Goal: Task Accomplishment & Management: Complete application form

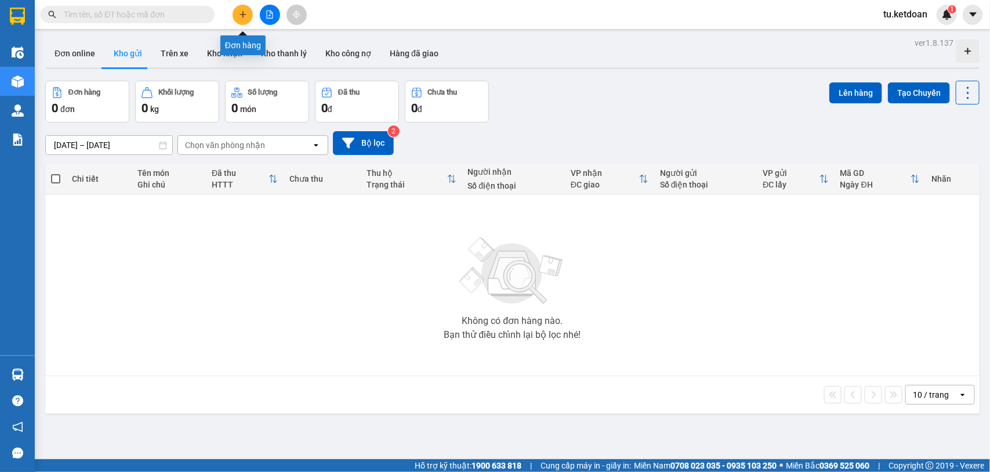
click at [250, 16] on button at bounding box center [243, 15] width 20 height 20
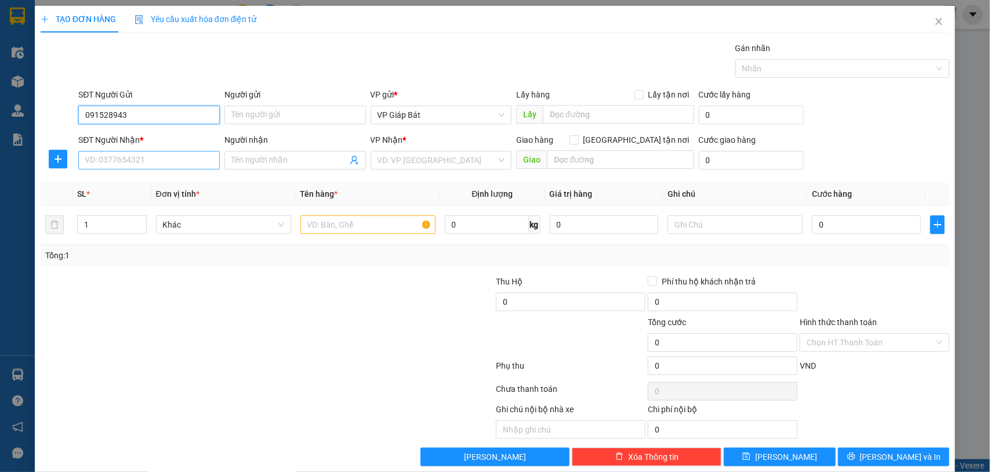
type input "0915289439"
click at [157, 138] on div "0915289439 - VP939" at bounding box center [148, 138] width 126 height 13
type input "VP939"
type input "0915289439"
click at [149, 165] on input "SĐT Người Nhận *" at bounding box center [149, 160] width 142 height 19
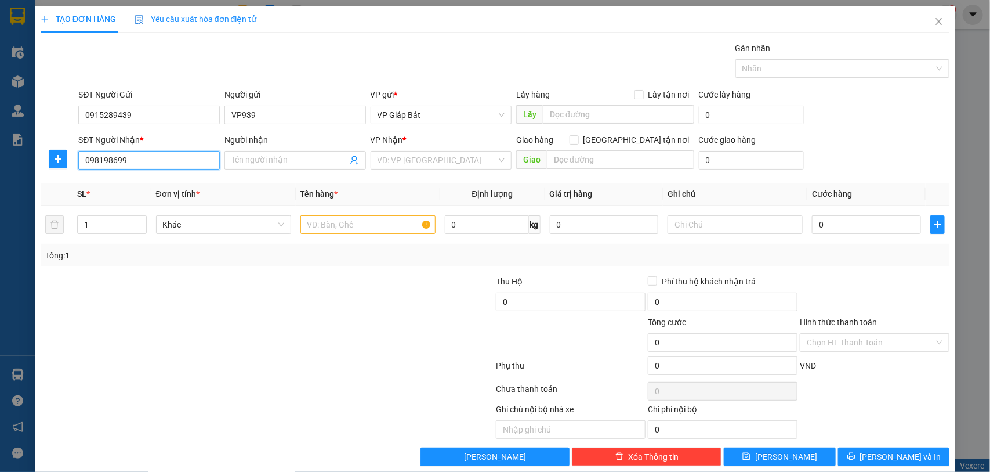
type input "0981986999"
click at [154, 181] on div "0981986999 - huyền" at bounding box center [148, 184] width 126 height 13
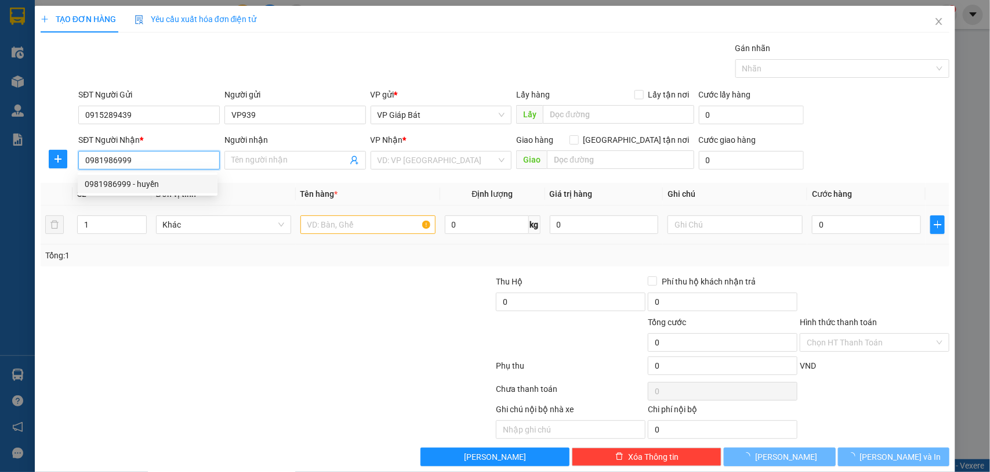
type input "huyền"
type input "VP AN DƯƠNG 0915289447"
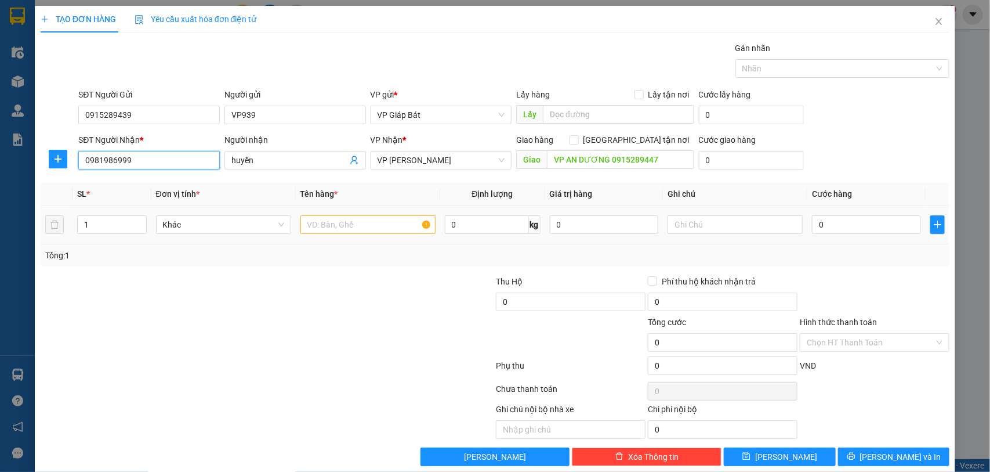
type input "0981986999"
click at [371, 227] on input "text" at bounding box center [368, 224] width 135 height 19
type input "xốp"
click at [873, 221] on input "0" at bounding box center [866, 224] width 109 height 19
type input "8"
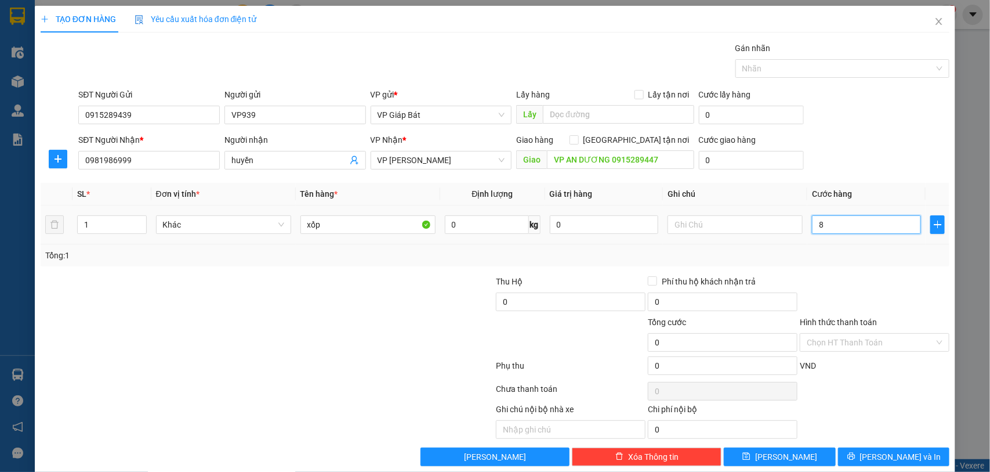
type input "8"
type input "80"
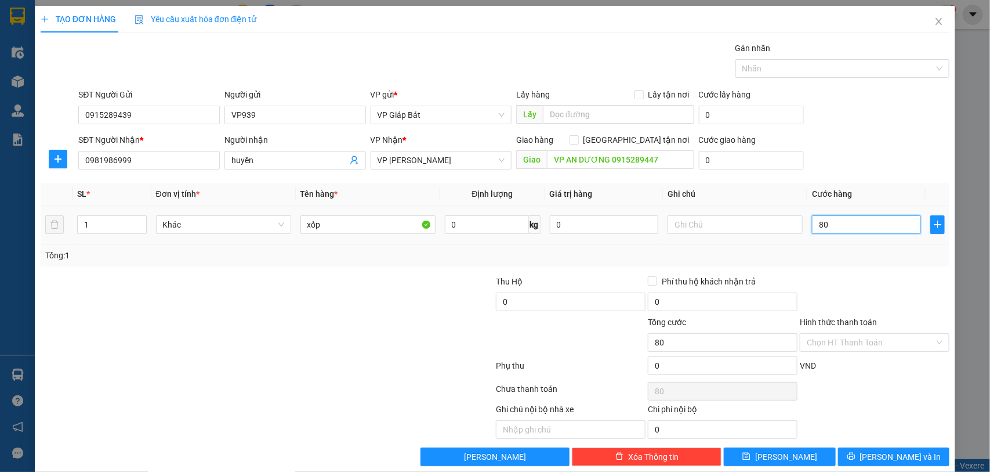
type input "800"
type input "8.000"
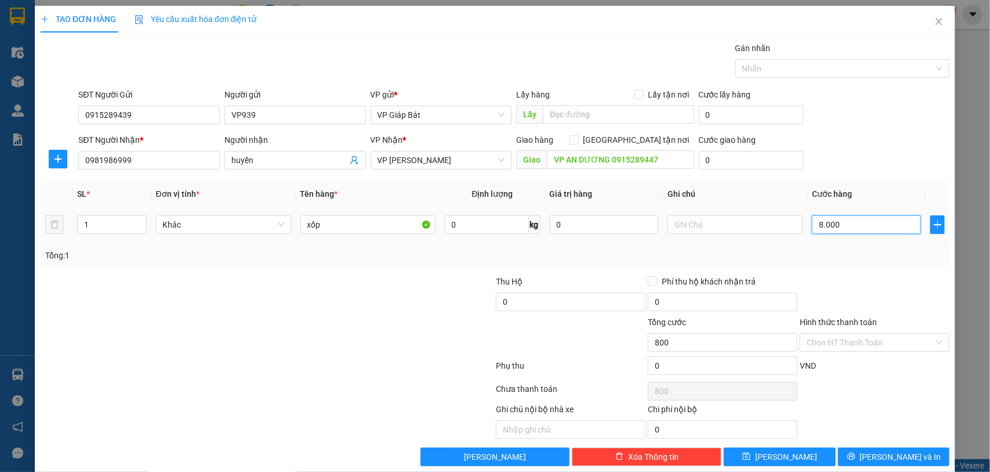
type input "8.000"
type input "80.000"
click at [874, 71] on div at bounding box center [837, 69] width 197 height 14
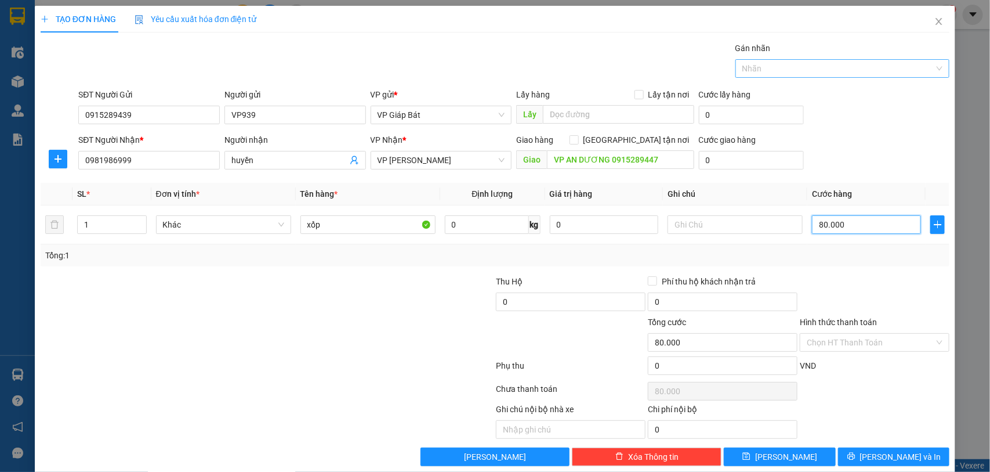
type input "80.000"
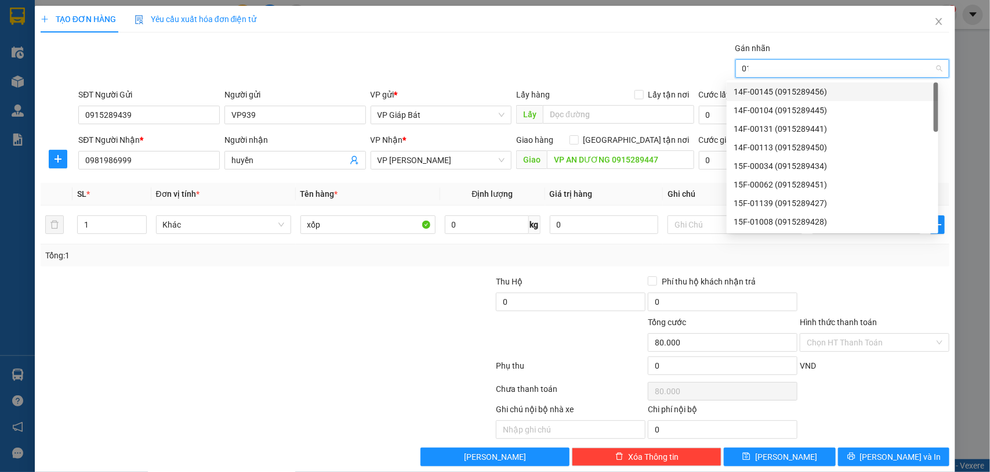
type input "012"
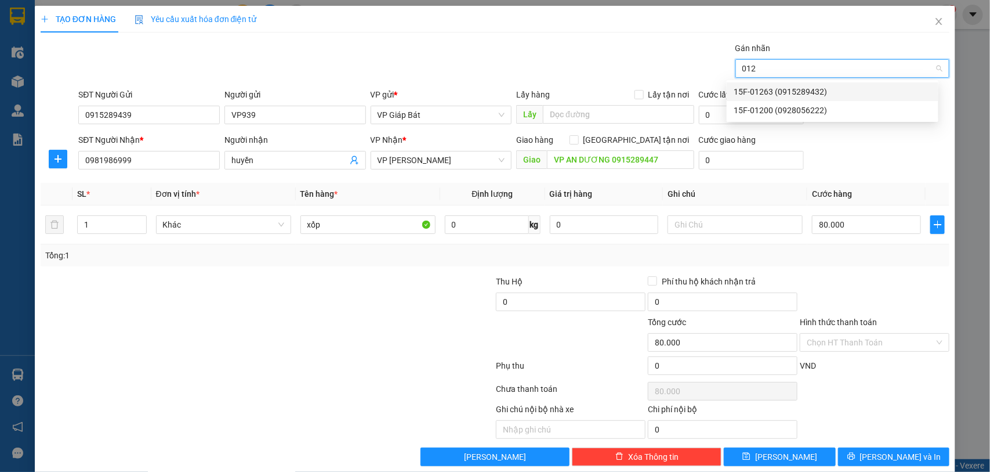
click at [812, 87] on div "15F-01263 (0915289432)" at bounding box center [833, 91] width 198 height 13
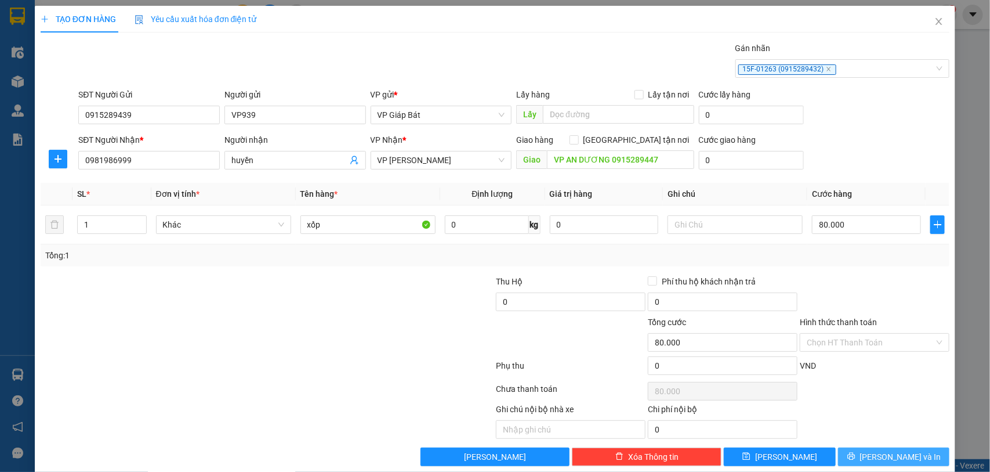
click at [879, 455] on span "[PERSON_NAME] và In" at bounding box center [900, 456] width 81 height 13
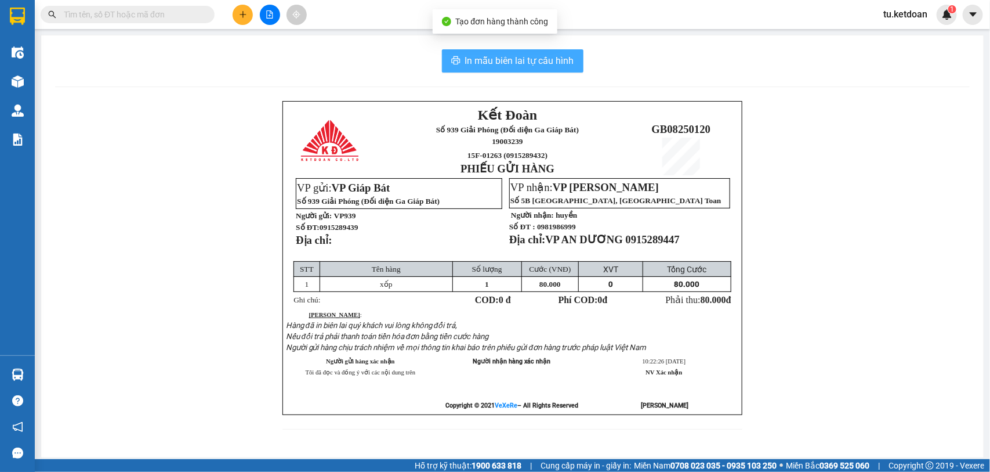
click at [535, 60] on span "In mẫu biên lai tự cấu hình" at bounding box center [519, 60] width 109 height 15
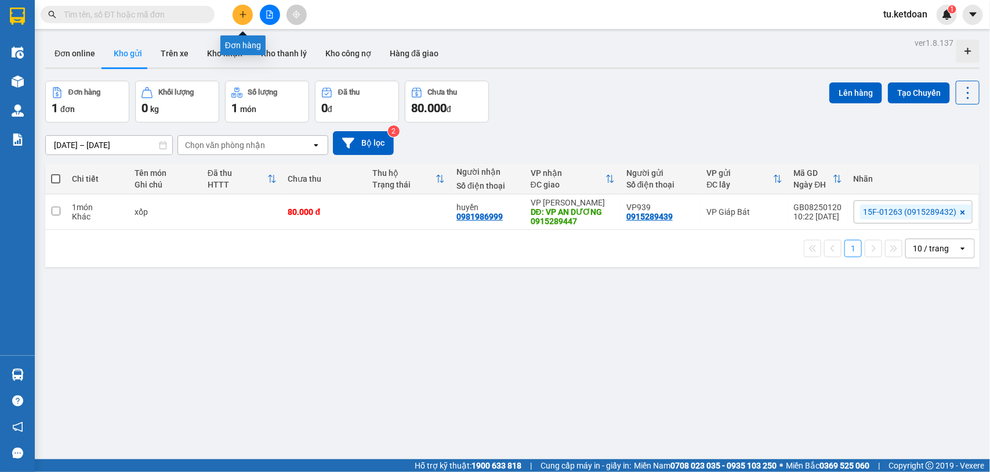
click at [241, 10] on icon "plus" at bounding box center [243, 14] width 8 height 8
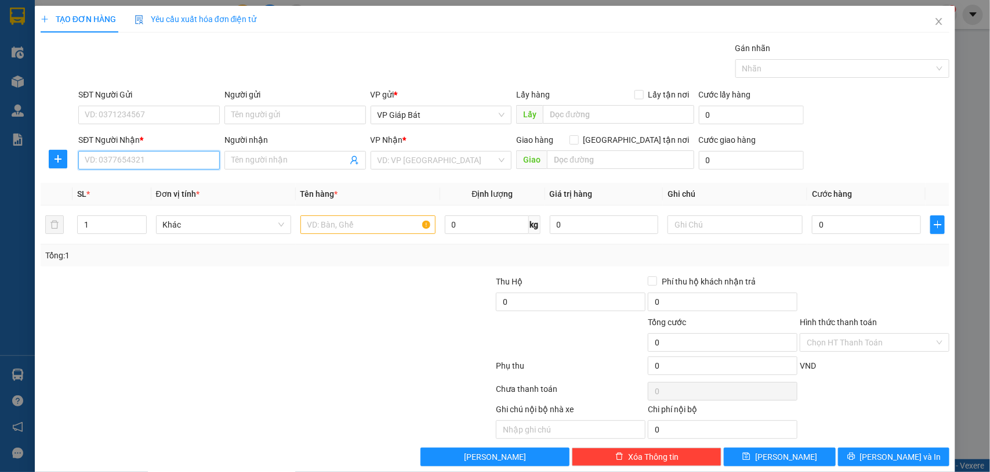
click at [147, 163] on input "SĐT Người Nhận *" at bounding box center [149, 160] width 142 height 19
type input "0913254550"
click at [146, 182] on div "0913254550 - A Lân" at bounding box center [148, 184] width 126 height 13
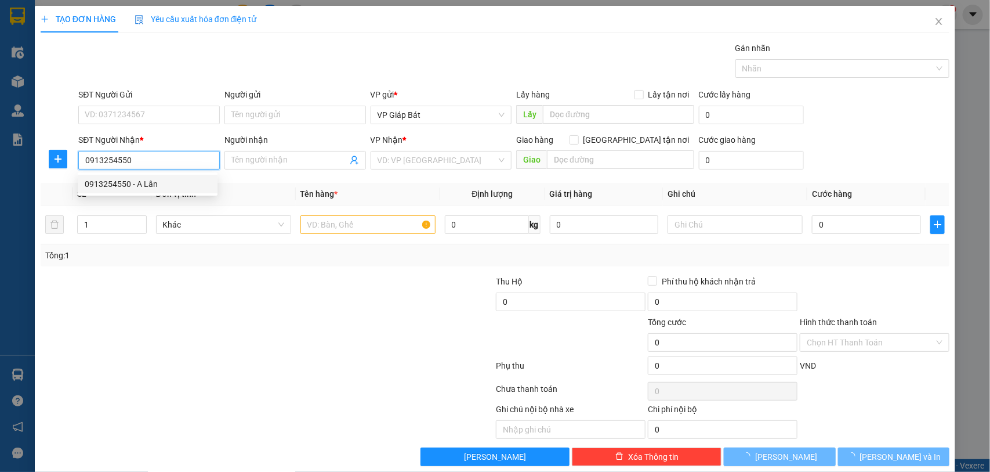
type input "A Lân"
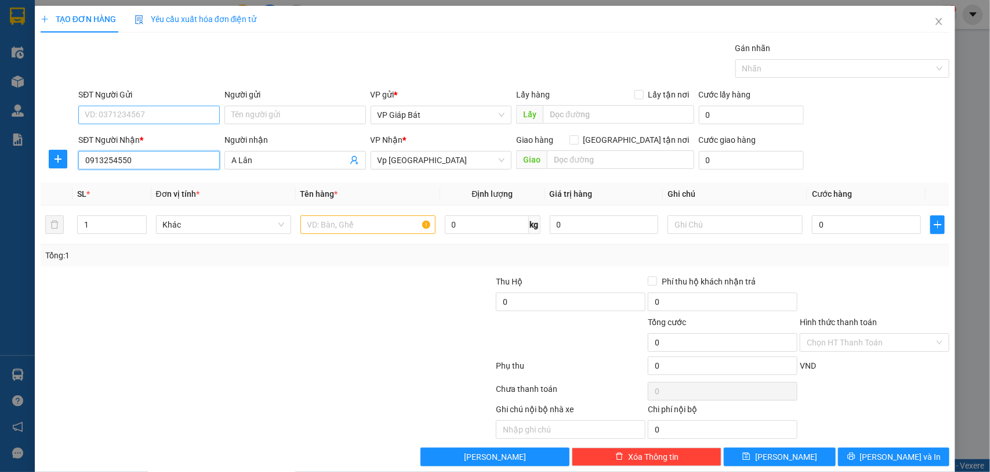
type input "0913254550"
click at [160, 122] on input "SĐT Người Gửi" at bounding box center [149, 115] width 142 height 19
click at [156, 135] on div "0915289439 - VP939" at bounding box center [148, 138] width 126 height 13
type input "0915289439"
type input "VP939"
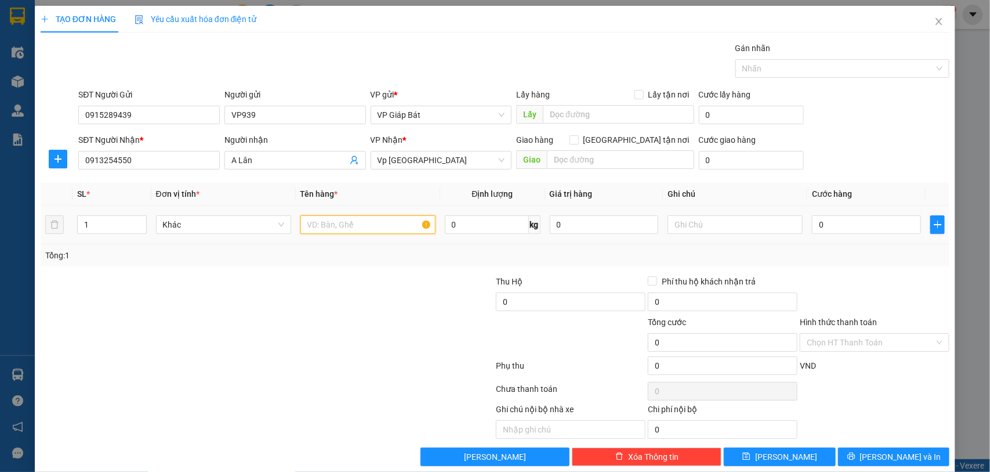
click at [334, 222] on input "text" at bounding box center [368, 224] width 135 height 19
type input "bọc đen"
click at [851, 225] on input "0" at bounding box center [866, 224] width 109 height 19
type input "5"
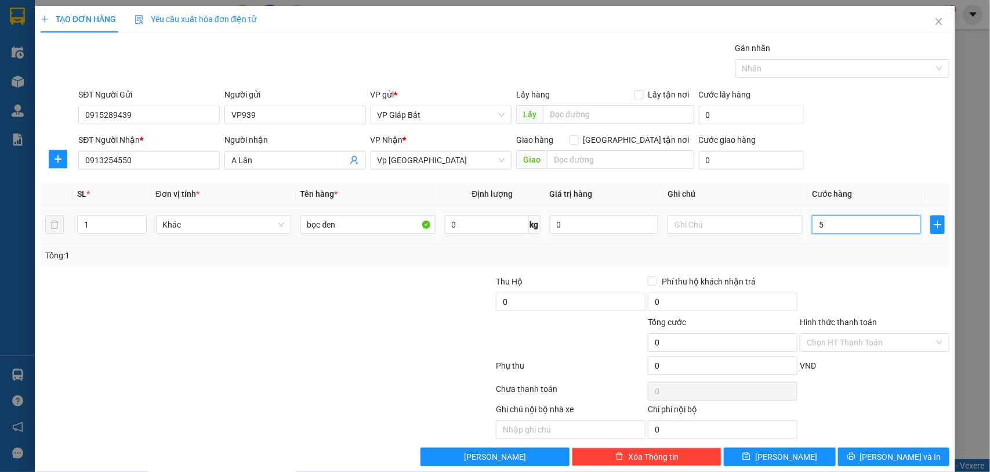
type input "5"
type input "50"
type input "500"
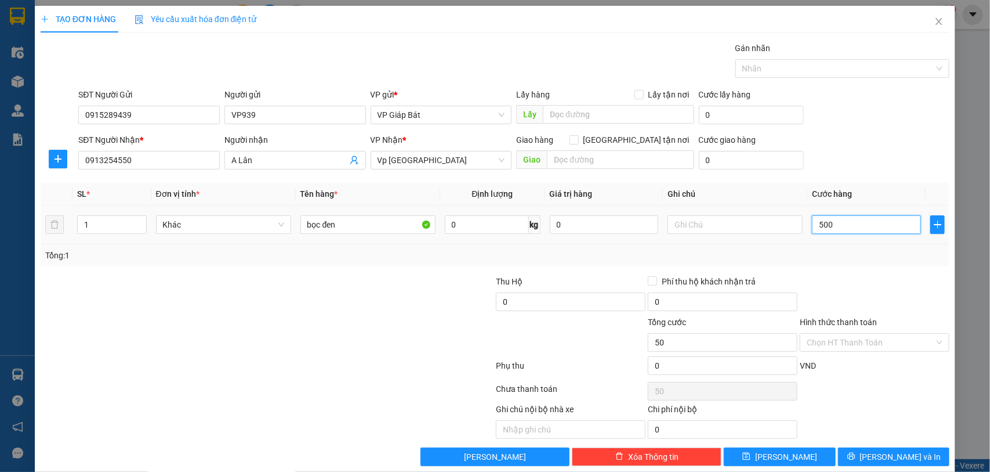
type input "500"
type input "5.000"
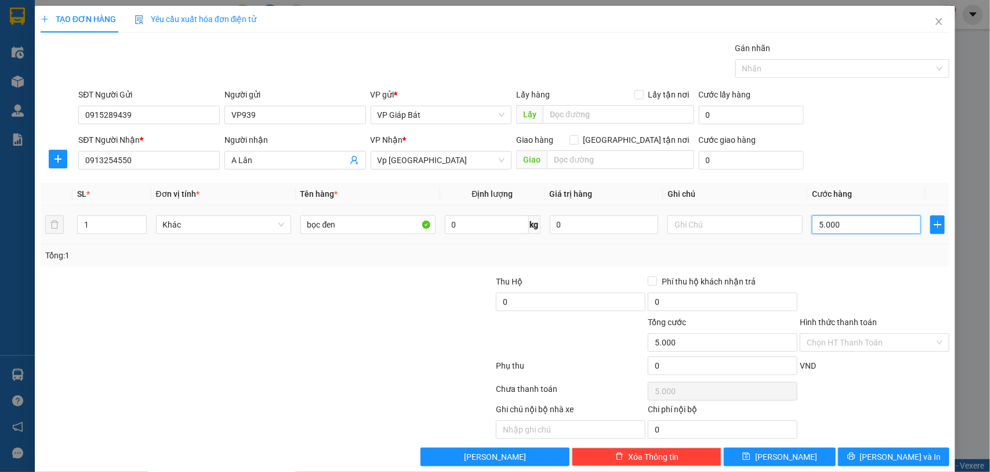
type input "50.000"
click at [805, 68] on div at bounding box center [837, 69] width 197 height 14
type input "50.000"
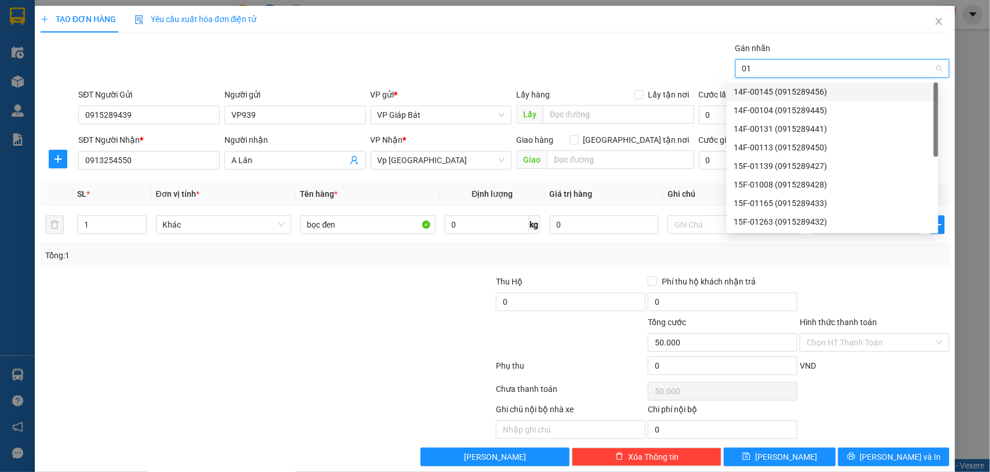
type input "012"
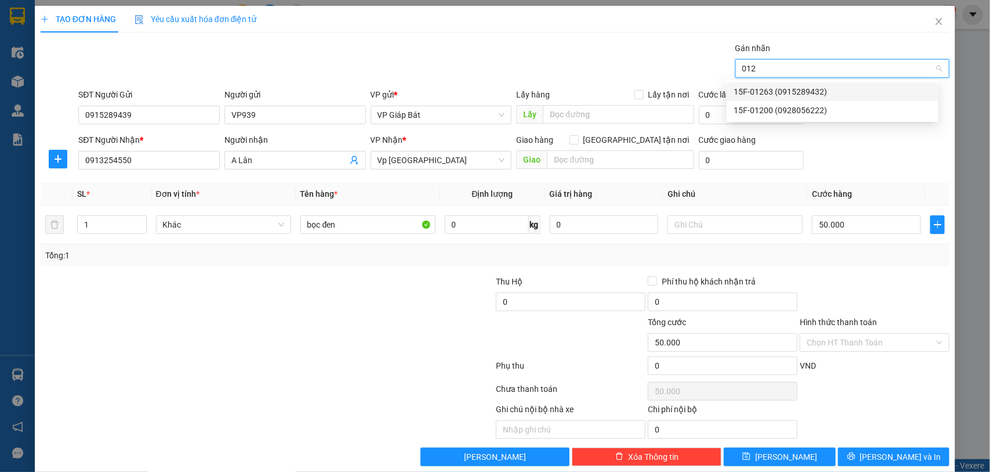
click at [793, 88] on div "15F-01263 (0915289432)" at bounding box center [833, 91] width 198 height 13
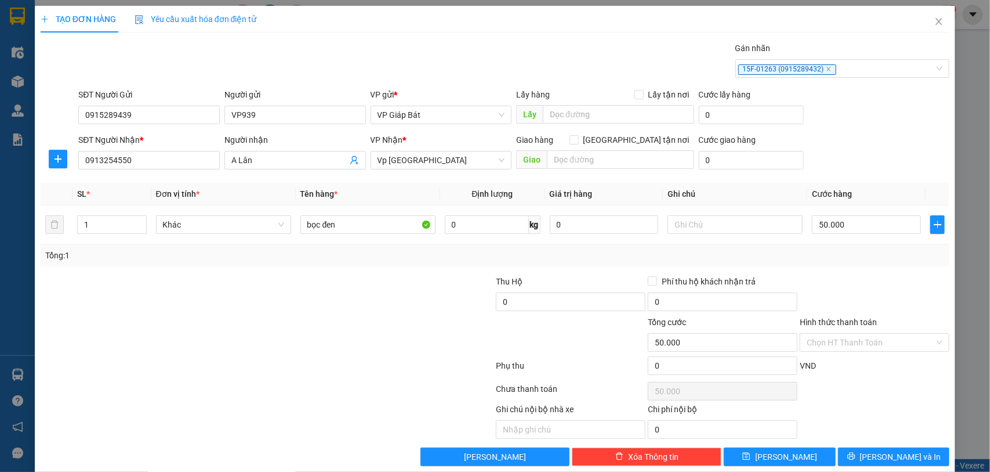
click at [890, 448] on div "Transit Pickup Surcharge Ids Transit Deliver Surcharge Ids Transit Deliver Surc…" at bounding box center [496, 254] width 910 height 424
click at [890, 453] on span "[PERSON_NAME] và In" at bounding box center [900, 456] width 81 height 13
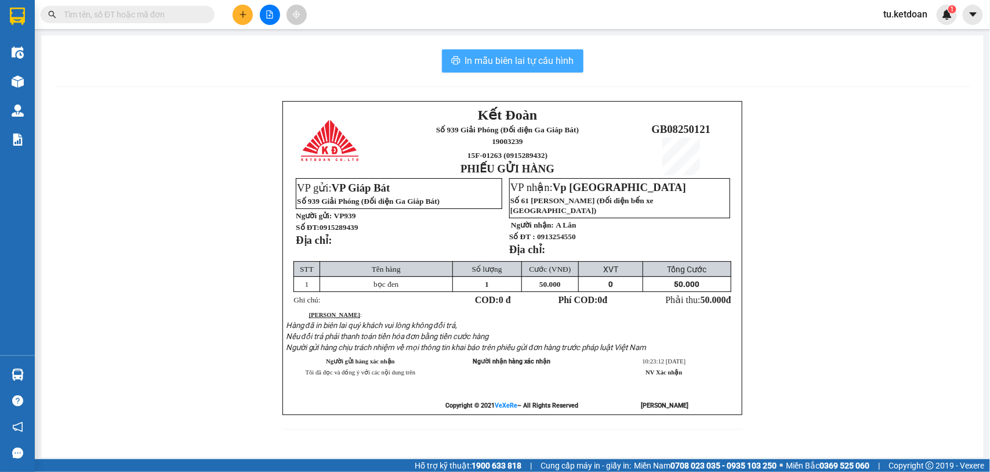
click at [522, 60] on span "In mẫu biên lai tự cấu hình" at bounding box center [519, 60] width 109 height 15
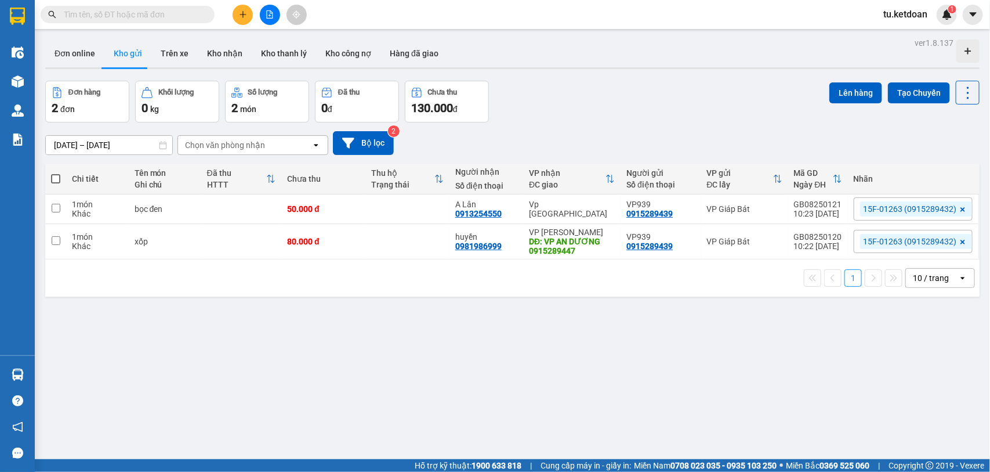
click at [245, 12] on icon "plus" at bounding box center [243, 14] width 8 height 8
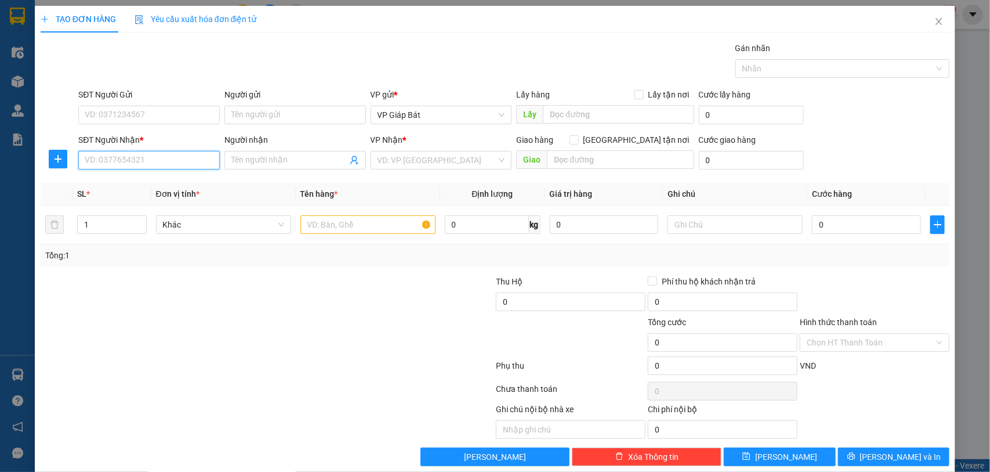
click at [157, 157] on input "SĐT Người Nhận *" at bounding box center [149, 160] width 142 height 19
type input "0912616317"
click at [244, 160] on input "Người nhận" at bounding box center [290, 160] width 116 height 13
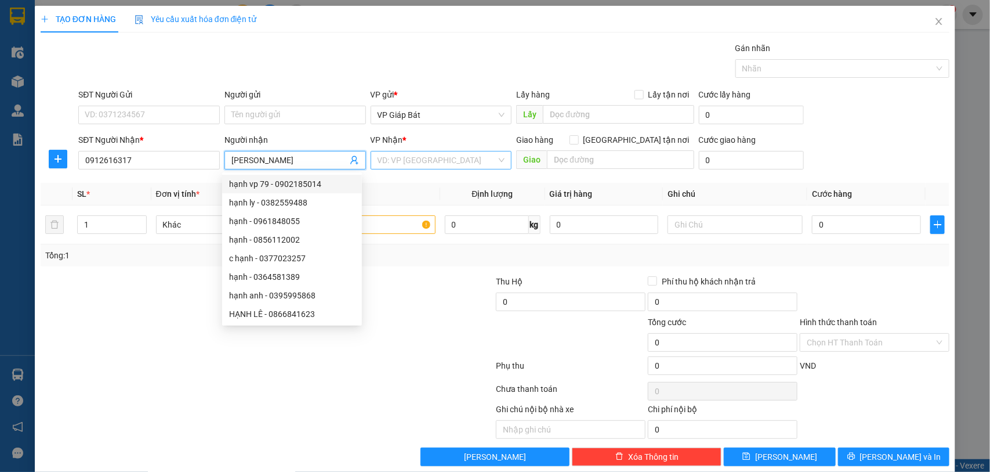
type input "[PERSON_NAME]"
click at [414, 157] on input "search" at bounding box center [438, 159] width 120 height 17
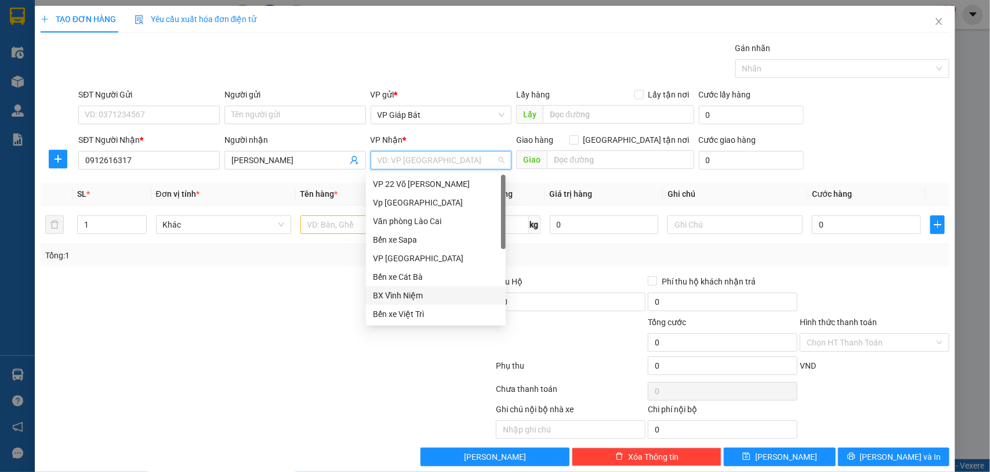
scroll to position [111, 0]
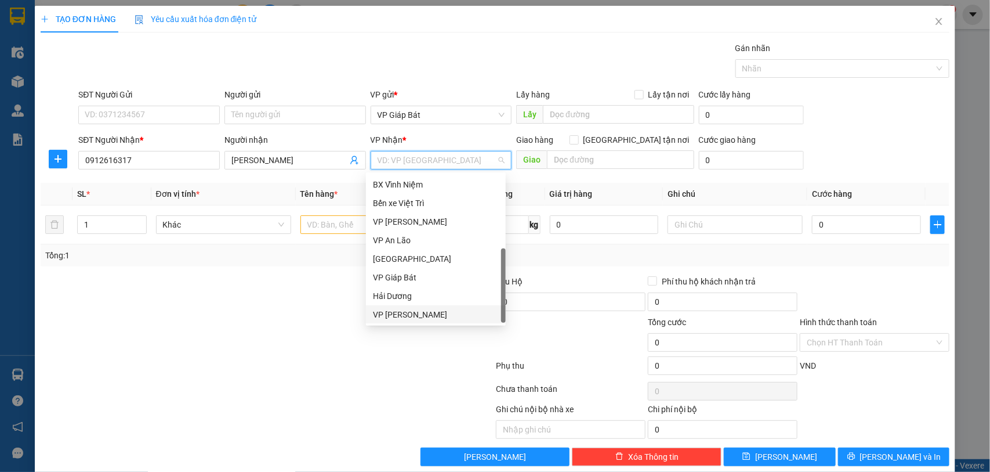
click at [415, 311] on div "VP [PERSON_NAME]" at bounding box center [436, 314] width 126 height 13
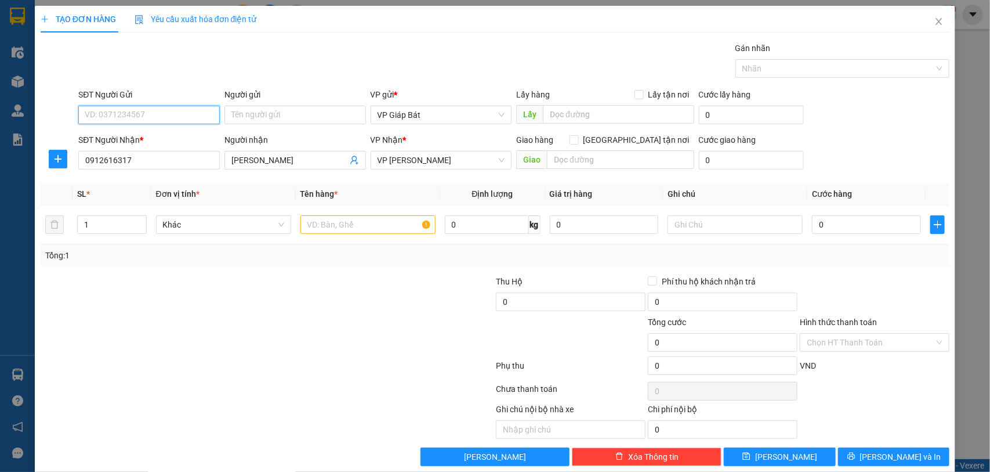
click at [180, 117] on input "SĐT Người Gửi" at bounding box center [149, 115] width 142 height 19
type input "0815999082"
click at [267, 119] on input "Người gửi" at bounding box center [296, 115] width 142 height 19
type input "khách"
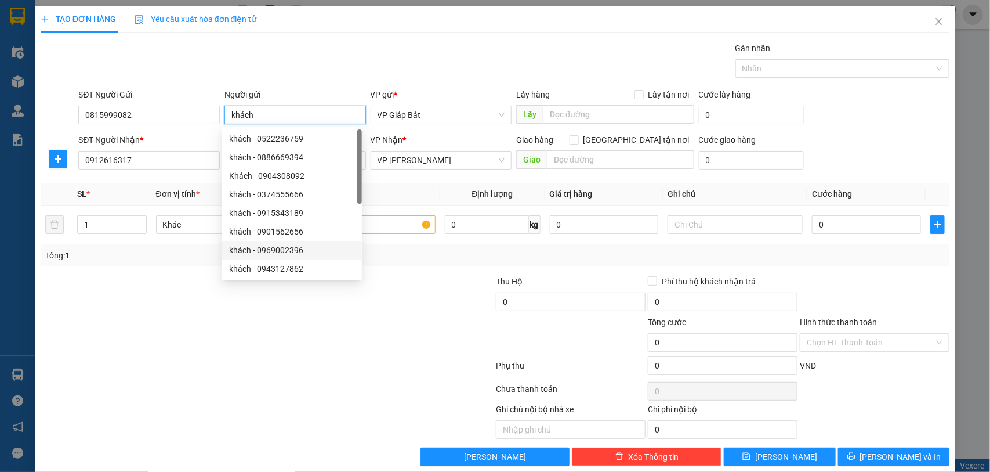
click at [320, 223] on div "khách - 0901562656" at bounding box center [292, 231] width 140 height 19
type input "0901562656"
type input "khách"
click at [380, 229] on input "text" at bounding box center [368, 224] width 135 height 19
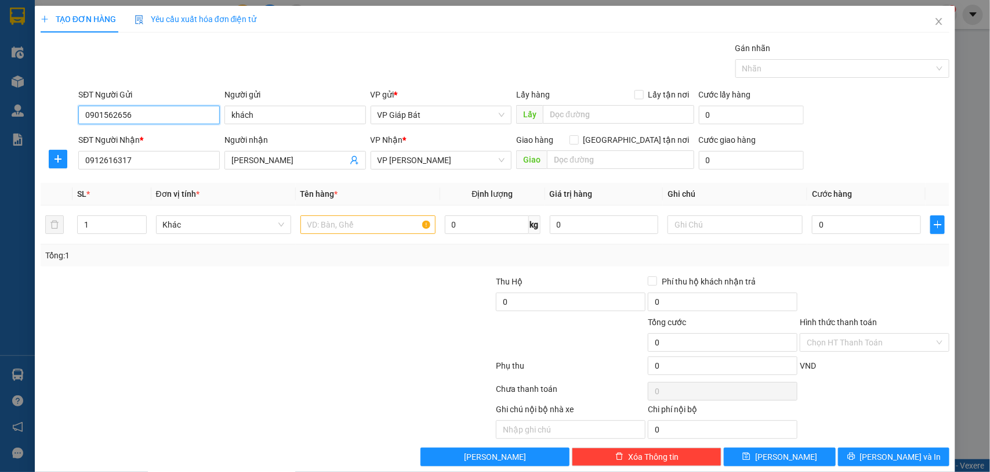
click at [180, 115] on input "0901562656" at bounding box center [149, 115] width 142 height 19
type input "0815999582"
click at [330, 226] on input "text" at bounding box center [368, 224] width 135 height 19
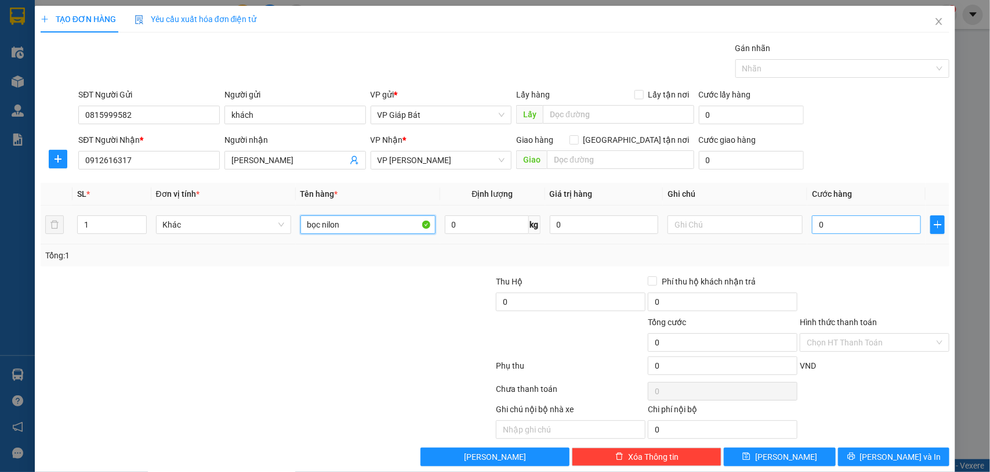
type input "bọc nilon"
click at [828, 223] on input "0" at bounding box center [866, 224] width 109 height 19
type input "5"
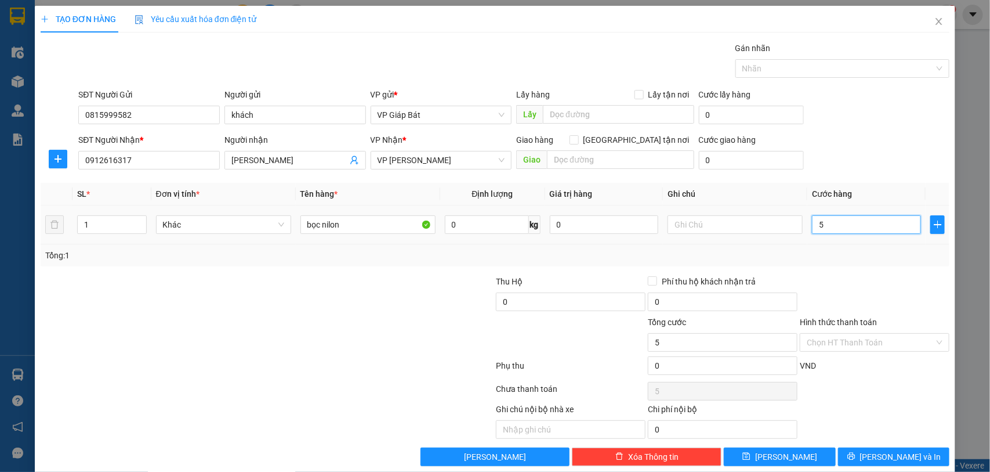
type input "50"
type input "500"
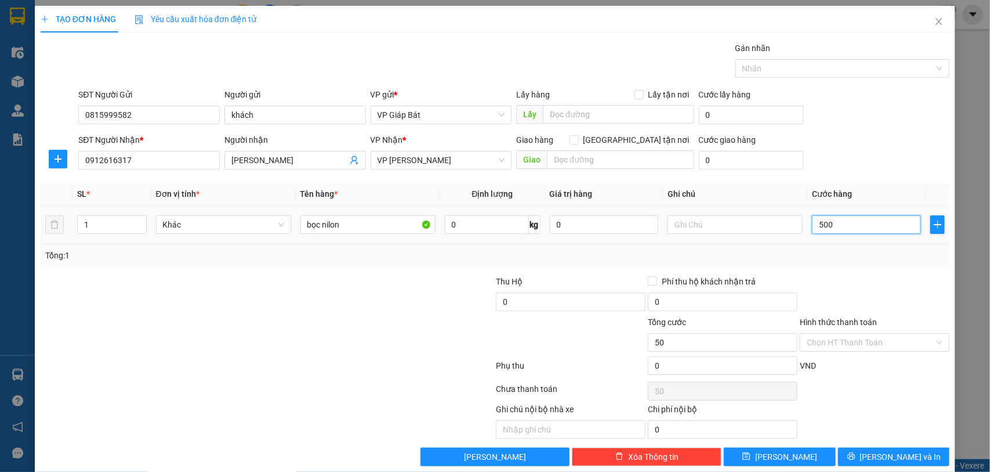
type input "500"
type input "5.000"
type input "50.000"
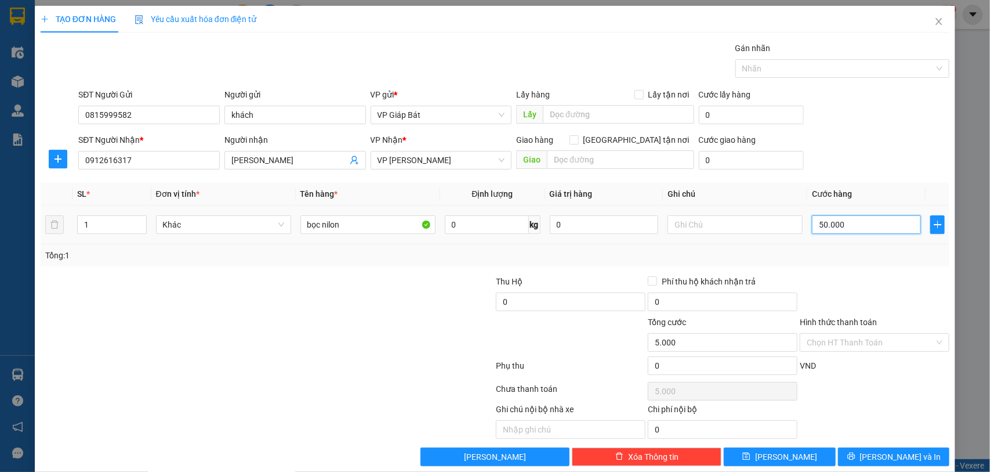
type input "50.000"
click at [822, 71] on div at bounding box center [837, 69] width 197 height 14
type input "50.000"
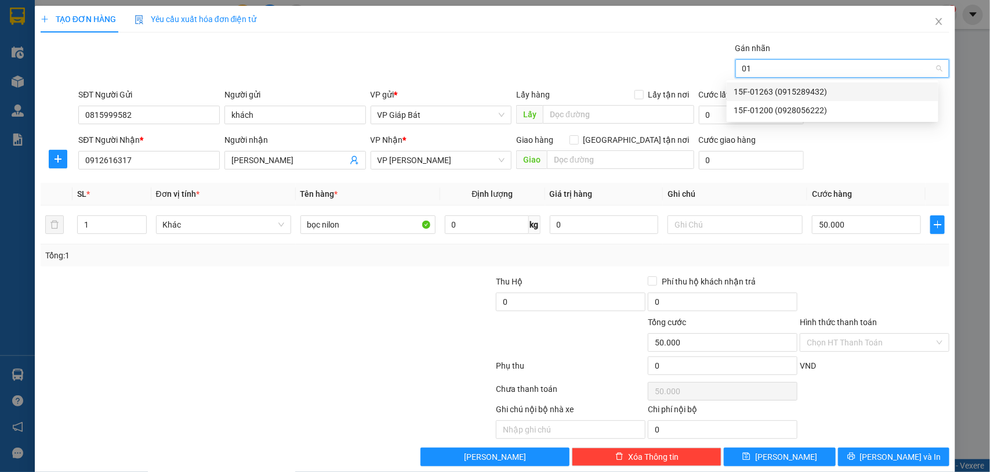
type input "012"
click at [801, 93] on div "15F-01263 (0915289432)" at bounding box center [833, 91] width 198 height 13
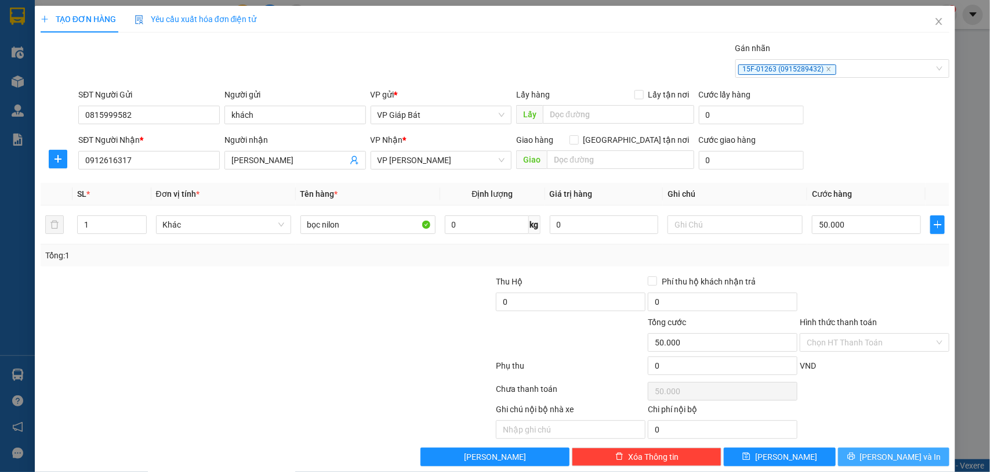
click at [905, 454] on span "[PERSON_NAME] và In" at bounding box center [900, 456] width 81 height 13
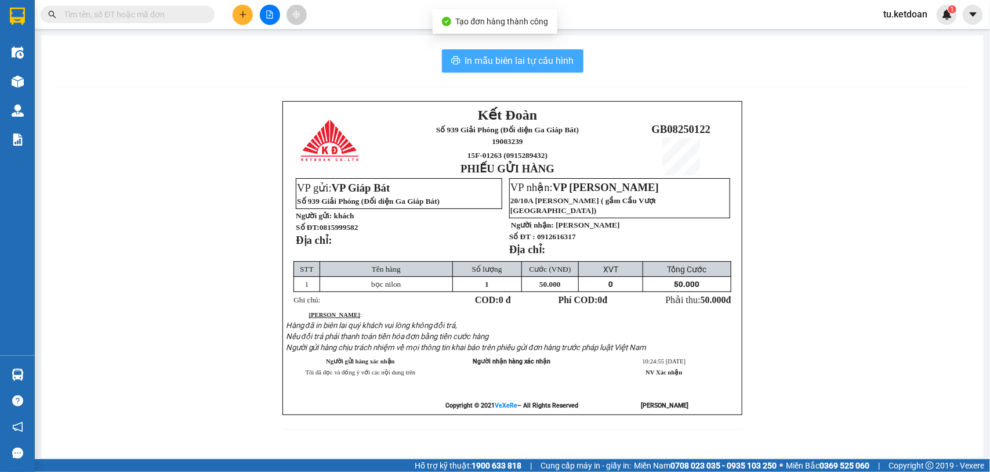
click at [545, 65] on span "In mẫu biên lai tự cấu hình" at bounding box center [519, 60] width 109 height 15
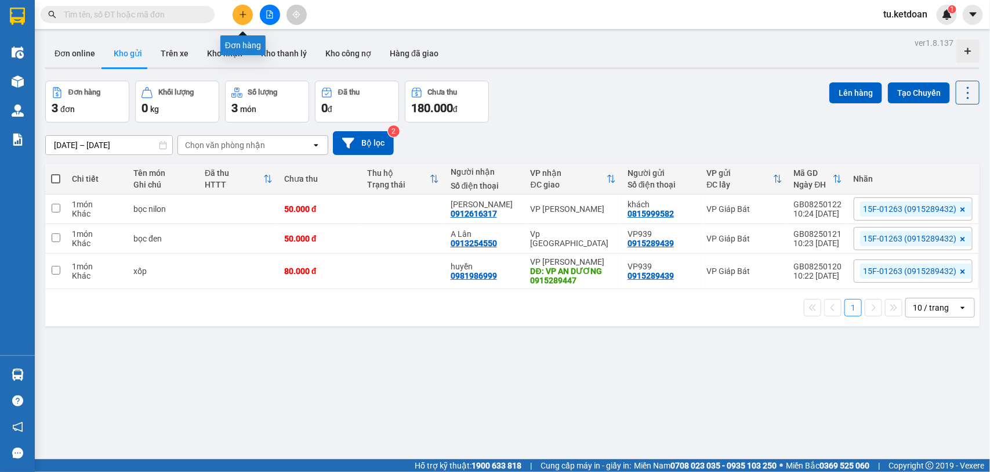
click at [242, 13] on icon "plus" at bounding box center [243, 14] width 8 height 8
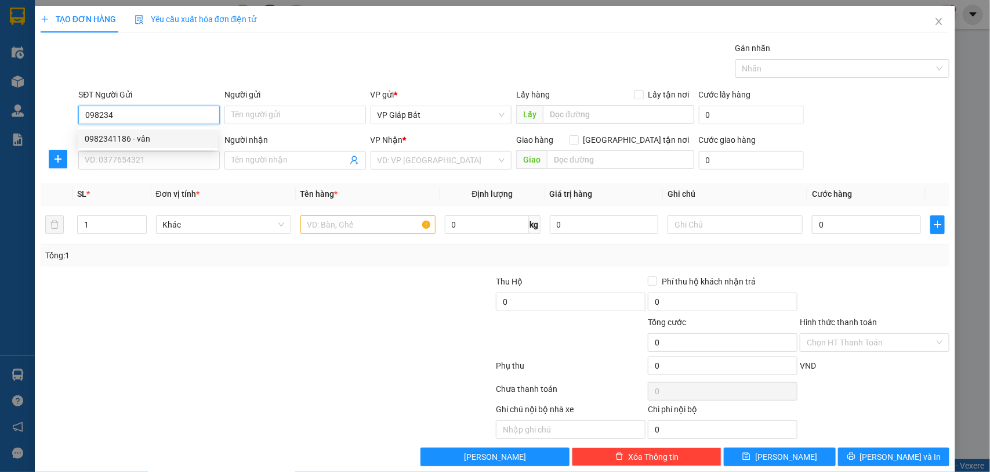
click at [149, 139] on div "0982341186 - vân" at bounding box center [148, 138] width 126 height 13
type input "0982341186"
type input "vân"
type input "0982341186"
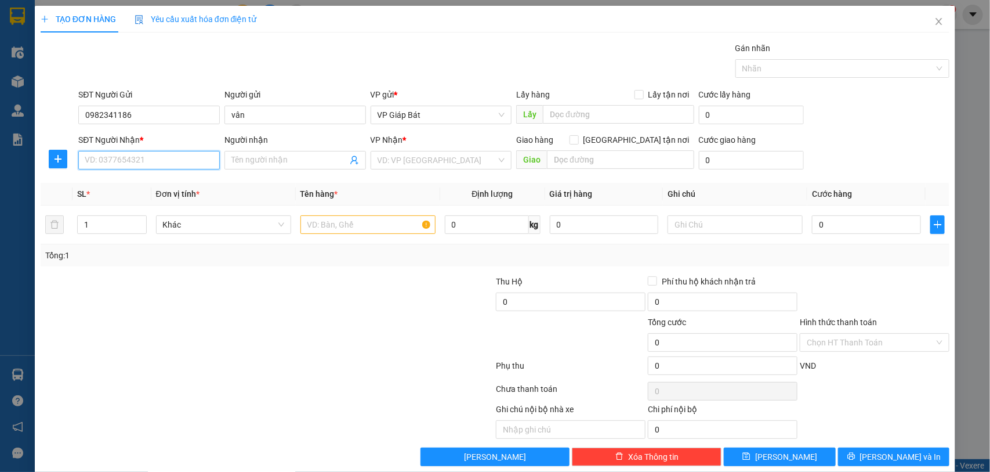
click at [140, 160] on input "SĐT Người Nhận *" at bounding box center [149, 160] width 142 height 19
type input "0379815703"
click at [164, 186] on div "0379815703 - Chị Thoan" at bounding box center [148, 184] width 126 height 13
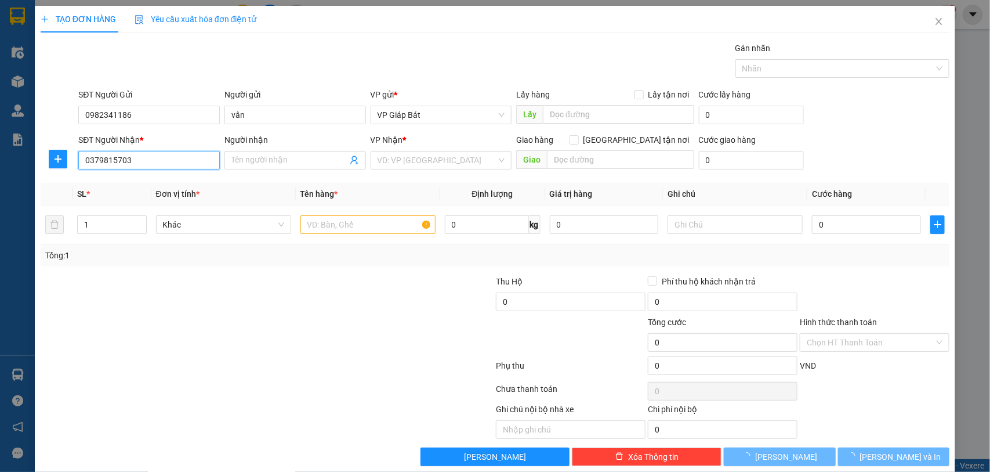
type input "Chị Thoan"
type input "BX VĨNH NIỆM"
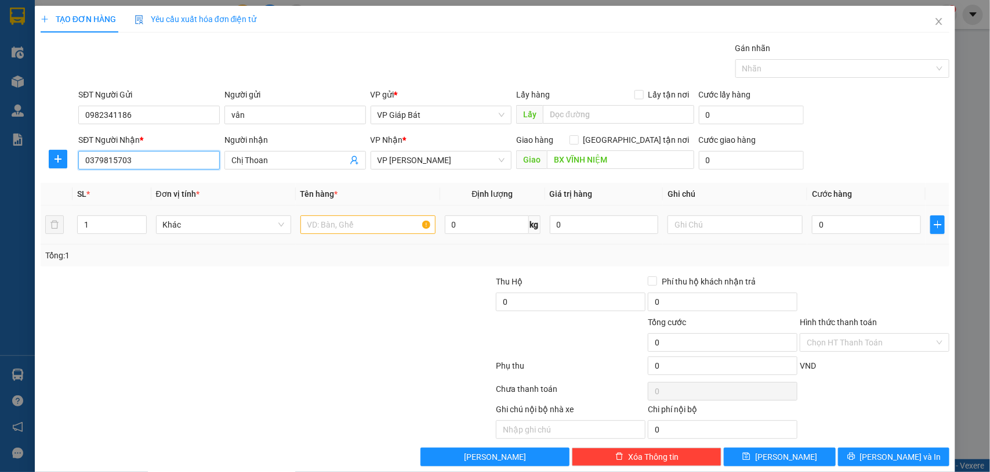
type input "0379815703"
click at [347, 222] on input "text" at bounding box center [368, 224] width 135 height 19
type input "xốp"
click at [819, 228] on input "0" at bounding box center [866, 224] width 109 height 19
type input "6"
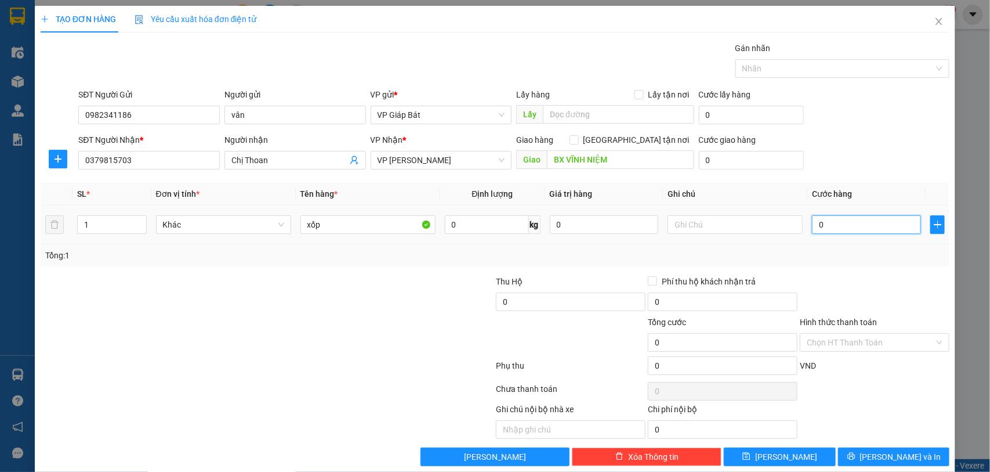
type input "6"
type input "60"
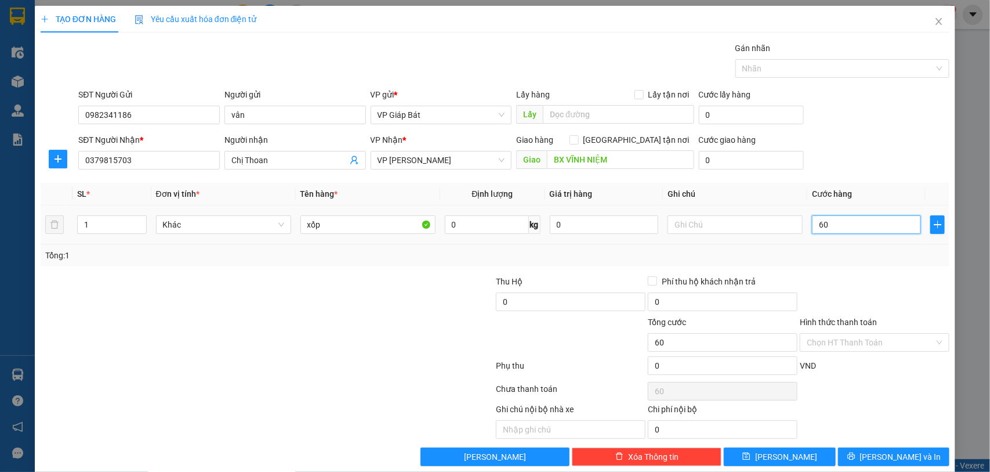
type input "600"
type input "6.000"
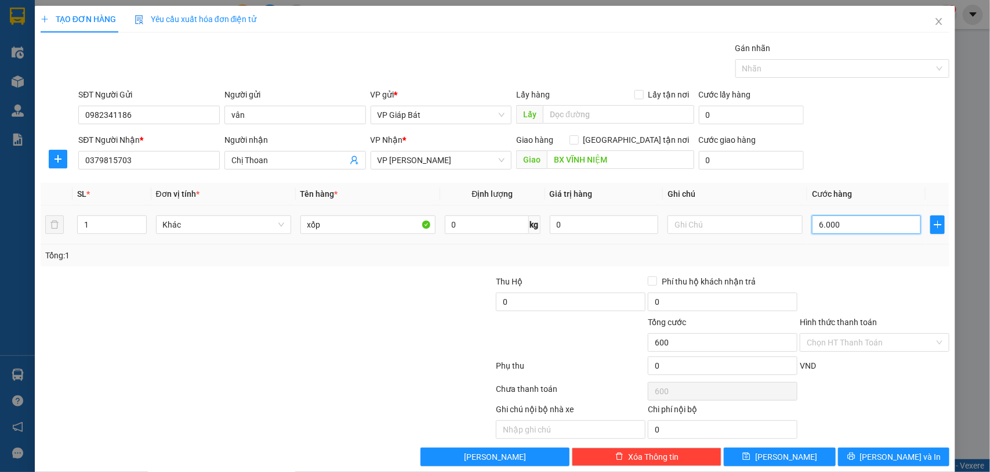
type input "6.000"
type input "60.000"
click at [827, 65] on div at bounding box center [837, 69] width 197 height 14
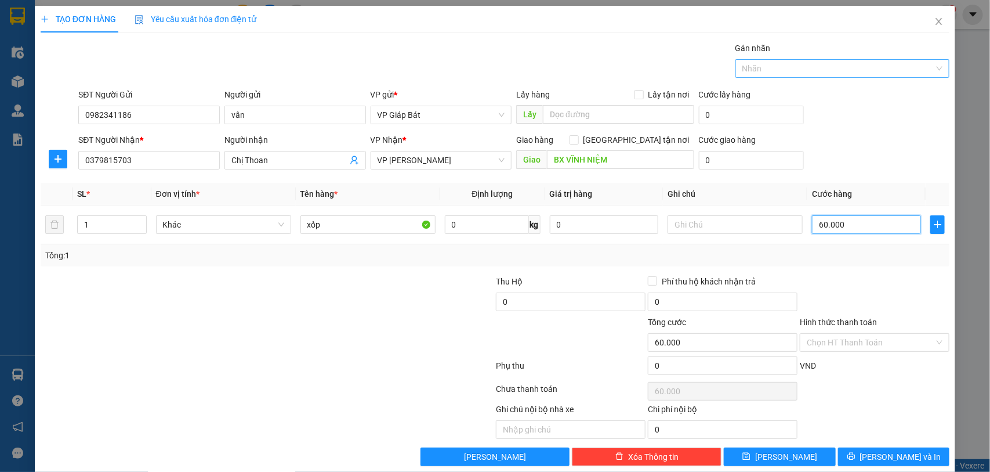
type input "60.000"
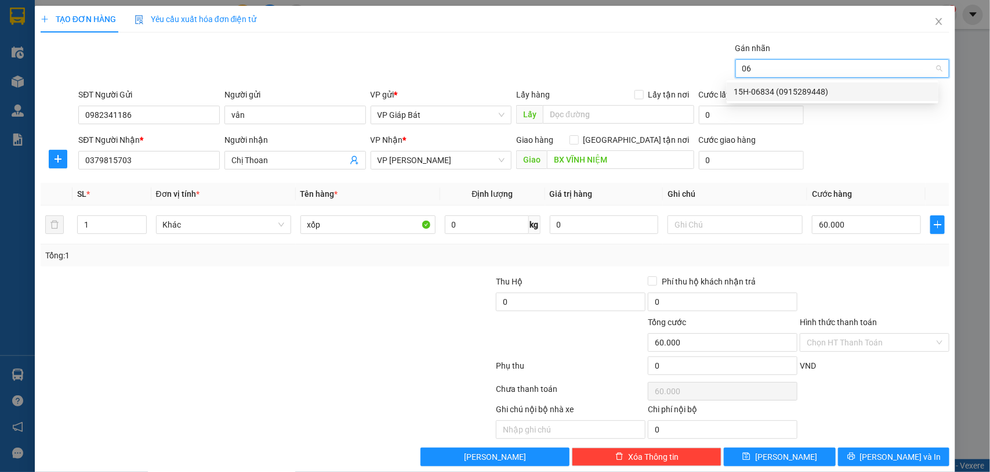
type input "068"
click at [822, 91] on div "15H-06834 (0915289448)" at bounding box center [833, 91] width 198 height 13
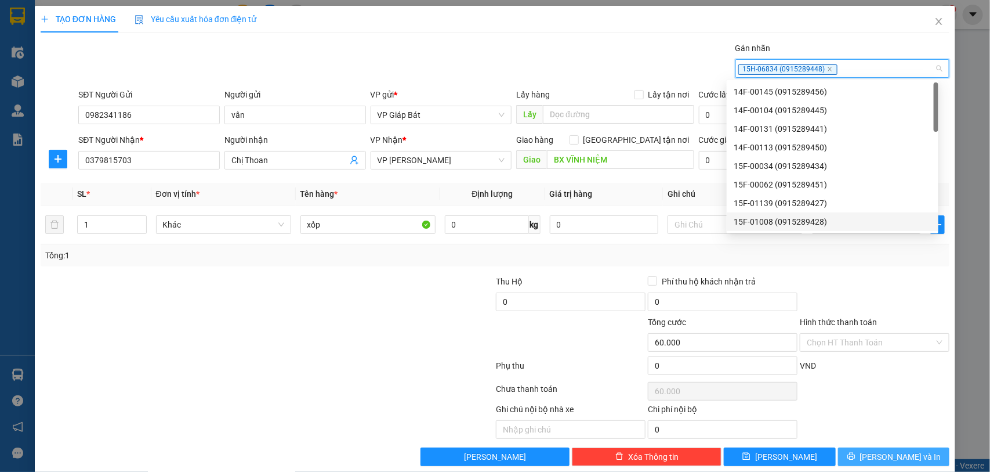
click at [881, 458] on span "[PERSON_NAME] và In" at bounding box center [900, 456] width 81 height 13
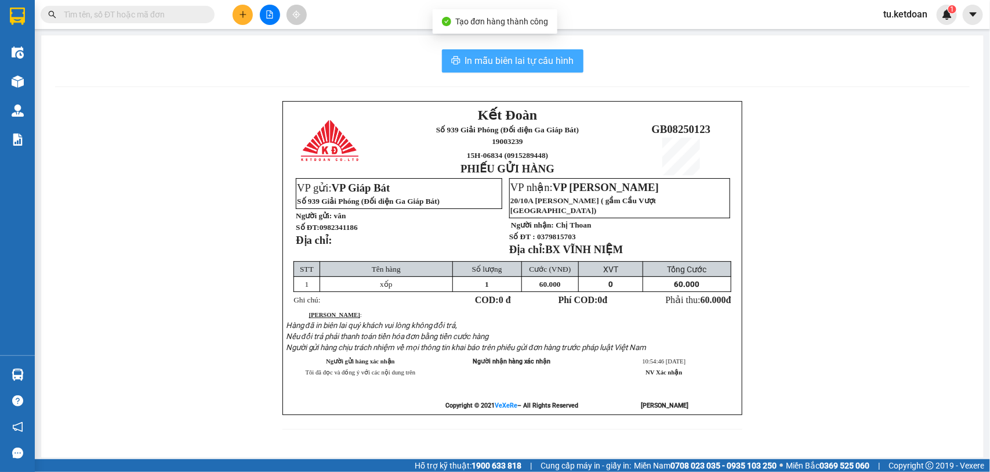
click at [532, 56] on span "In mẫu biên lai tự cấu hình" at bounding box center [519, 60] width 109 height 15
